Goal: Use online tool/utility: Utilize a website feature to perform a specific function

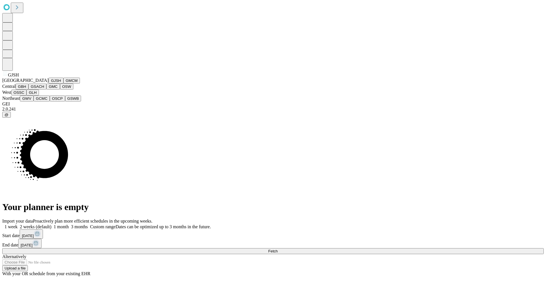
click at [49, 84] on button "GJSH" at bounding box center [56, 81] width 15 height 6
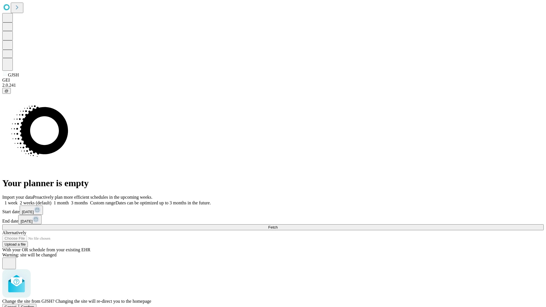
click at [34, 305] on span "Confirm" at bounding box center [27, 307] width 13 height 4
click at [69, 200] on label "1 month" at bounding box center [59, 202] width 17 height 5
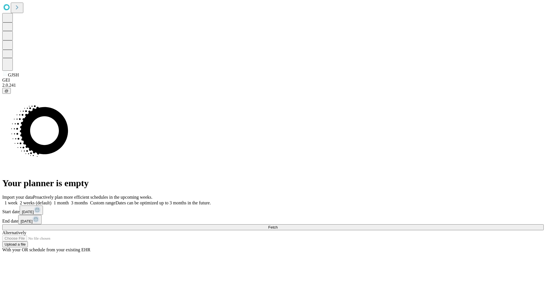
click at [277, 225] on span "Fetch" at bounding box center [272, 227] width 9 height 4
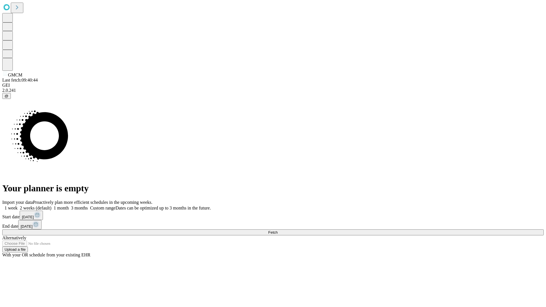
click at [69, 206] on label "1 month" at bounding box center [59, 208] width 17 height 5
click at [277, 230] on span "Fetch" at bounding box center [272, 232] width 9 height 4
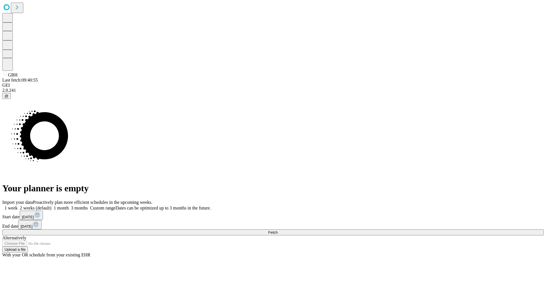
click at [277, 230] on span "Fetch" at bounding box center [272, 232] width 9 height 4
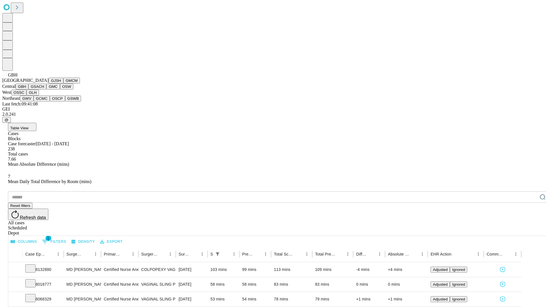
click at [44, 90] on button "GSACH" at bounding box center [37, 87] width 18 height 6
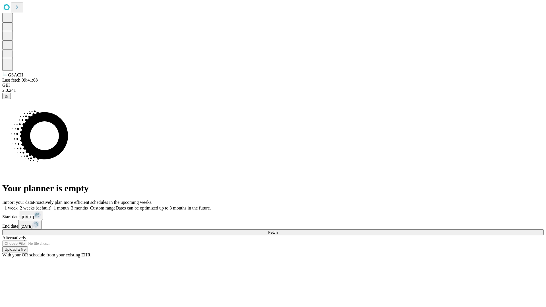
click at [69, 206] on label "1 month" at bounding box center [59, 208] width 17 height 5
click at [277, 230] on span "Fetch" at bounding box center [272, 232] width 9 height 4
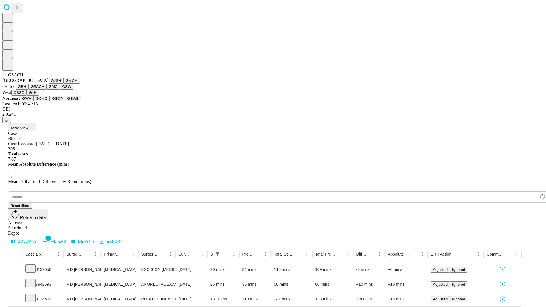
click at [46, 90] on button "GMC" at bounding box center [52, 87] width 13 height 6
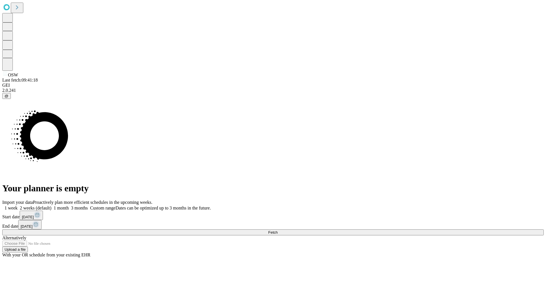
click at [277, 230] on span "Fetch" at bounding box center [272, 232] width 9 height 4
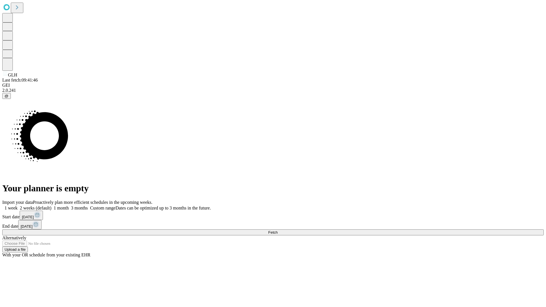
click at [69, 206] on label "1 month" at bounding box center [59, 208] width 17 height 5
click at [277, 230] on span "Fetch" at bounding box center [272, 232] width 9 height 4
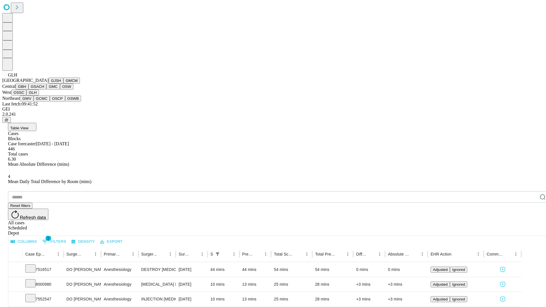
click at [34, 101] on button "GWV" at bounding box center [27, 99] width 14 height 6
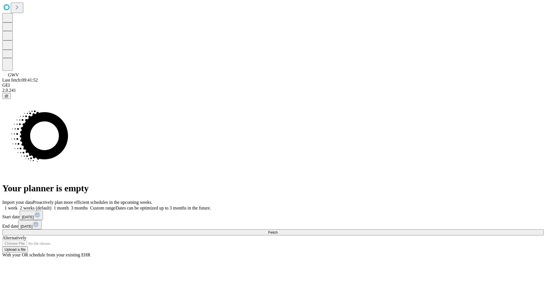
click at [277, 230] on span "Fetch" at bounding box center [272, 232] width 9 height 4
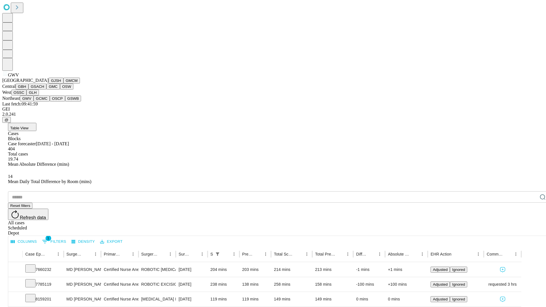
click at [44, 101] on button "GCMC" at bounding box center [42, 99] width 16 height 6
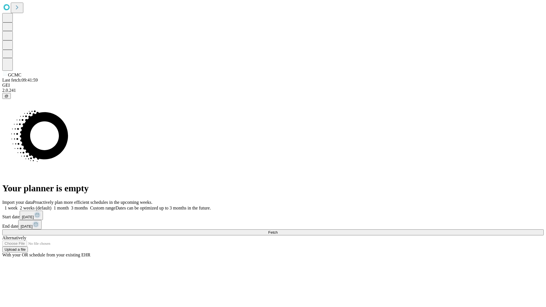
click at [69, 206] on label "1 month" at bounding box center [59, 208] width 17 height 5
click at [277, 230] on span "Fetch" at bounding box center [272, 232] width 9 height 4
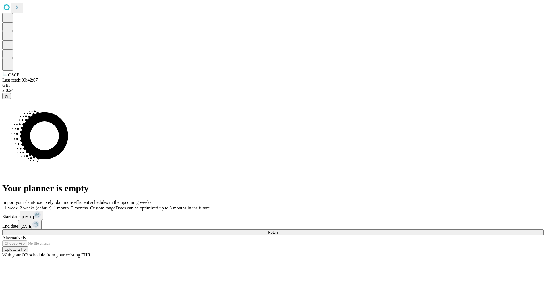
click at [69, 206] on label "1 month" at bounding box center [59, 208] width 17 height 5
click at [277, 230] on span "Fetch" at bounding box center [272, 232] width 9 height 4
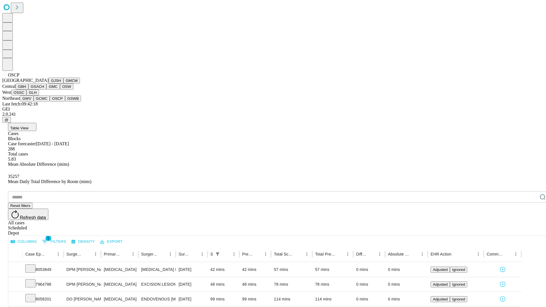
click at [65, 101] on button "GSWB" at bounding box center [73, 99] width 16 height 6
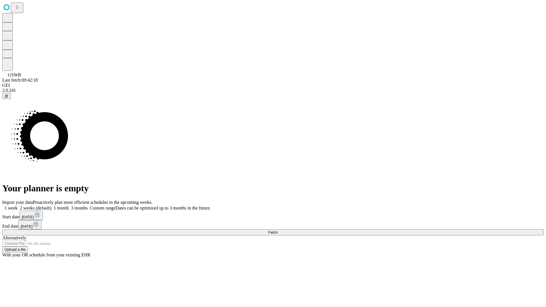
click at [69, 206] on label "1 month" at bounding box center [59, 208] width 17 height 5
click at [277, 230] on span "Fetch" at bounding box center [272, 232] width 9 height 4
